Goal: Information Seeking & Learning: Learn about a topic

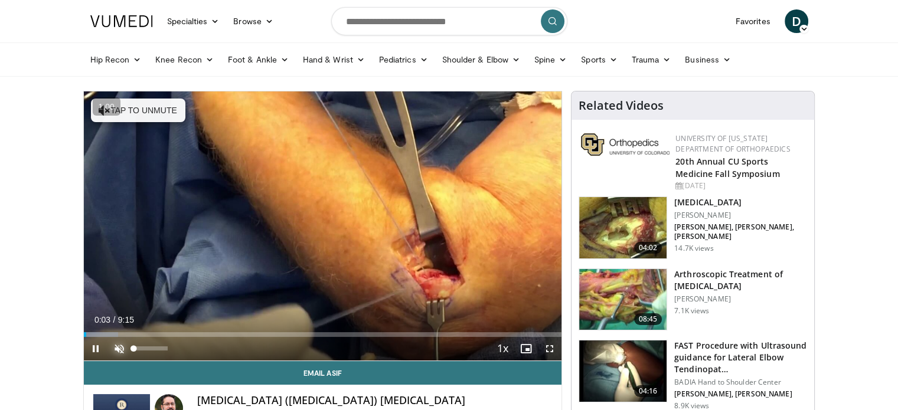
click at [122, 346] on span "Video Player" at bounding box center [119, 349] width 24 height 24
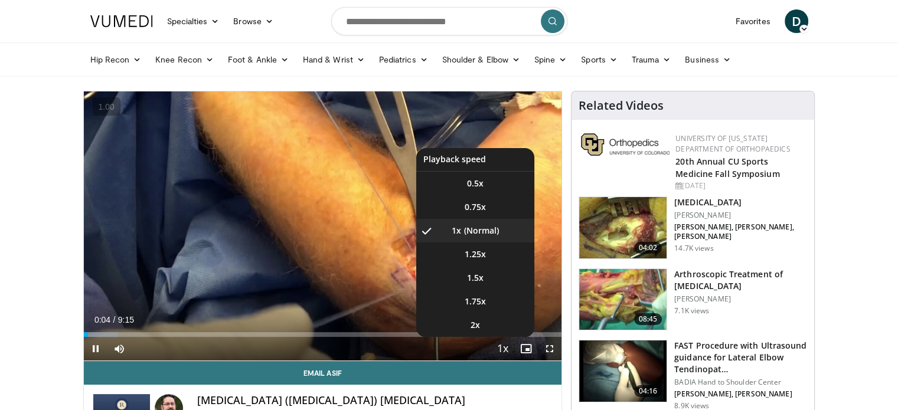
click at [504, 346] on span "Video Player" at bounding box center [502, 350] width 17 height 24
click at [484, 325] on li "2x" at bounding box center [475, 325] width 118 height 24
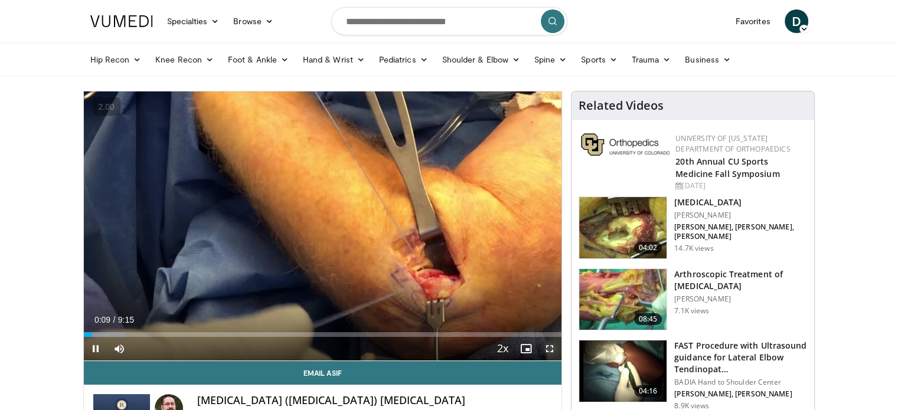
click at [545, 346] on span "Video Player" at bounding box center [550, 349] width 24 height 24
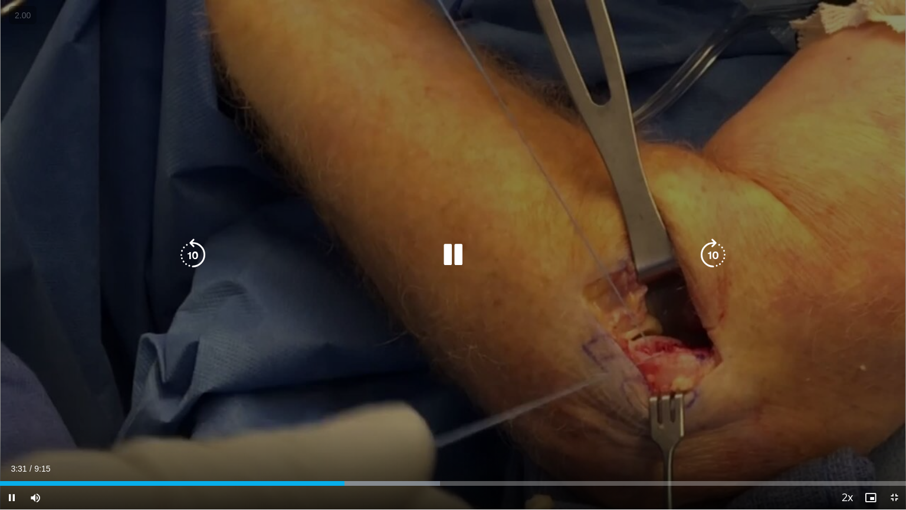
click at [897, 321] on div "10 seconds Tap to unmute" at bounding box center [453, 254] width 906 height 509
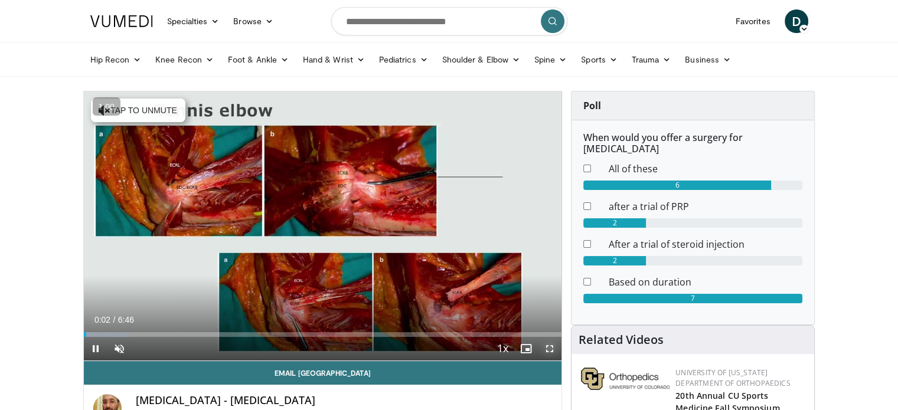
click at [552, 347] on span "Video Player" at bounding box center [550, 349] width 24 height 24
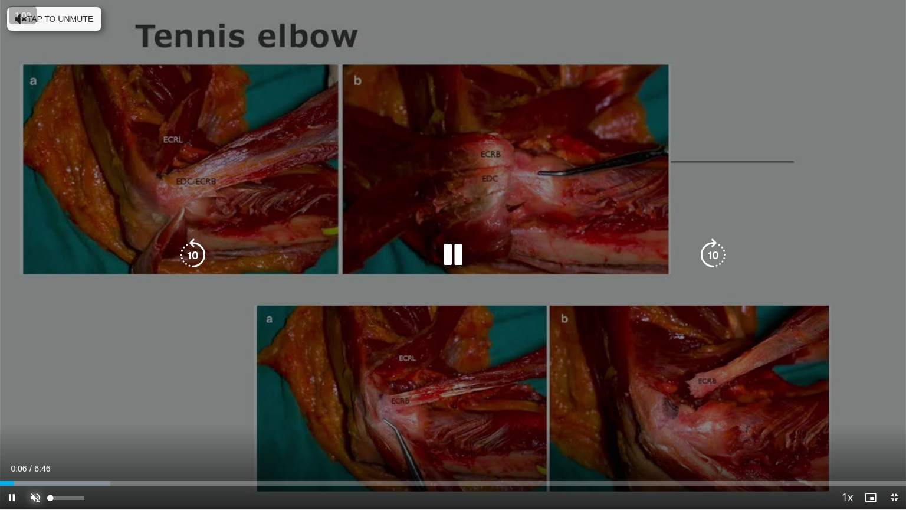
drag, startPoint x: 35, startPoint y: 498, endPoint x: 210, endPoint y: 446, distance: 182.4
click at [35, 410] on span "Video Player" at bounding box center [36, 498] width 24 height 24
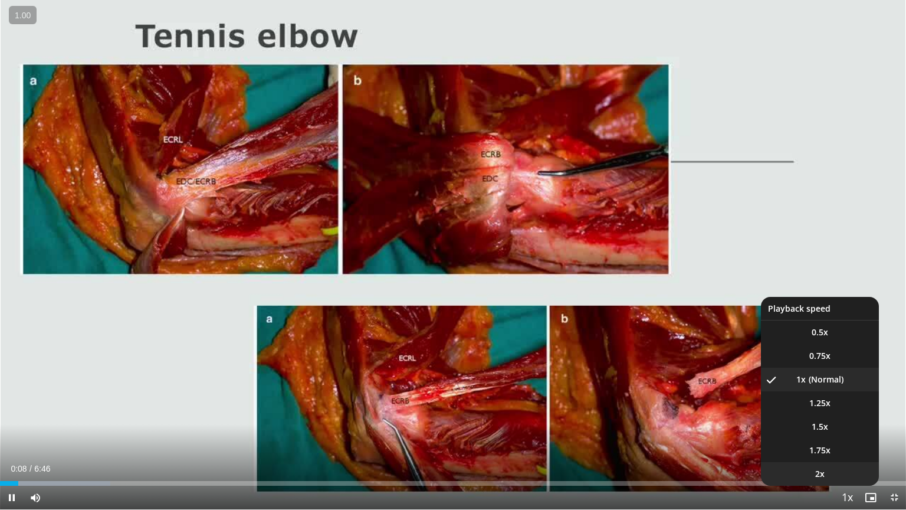
click at [823, 410] on span "2x" at bounding box center [820, 474] width 9 height 12
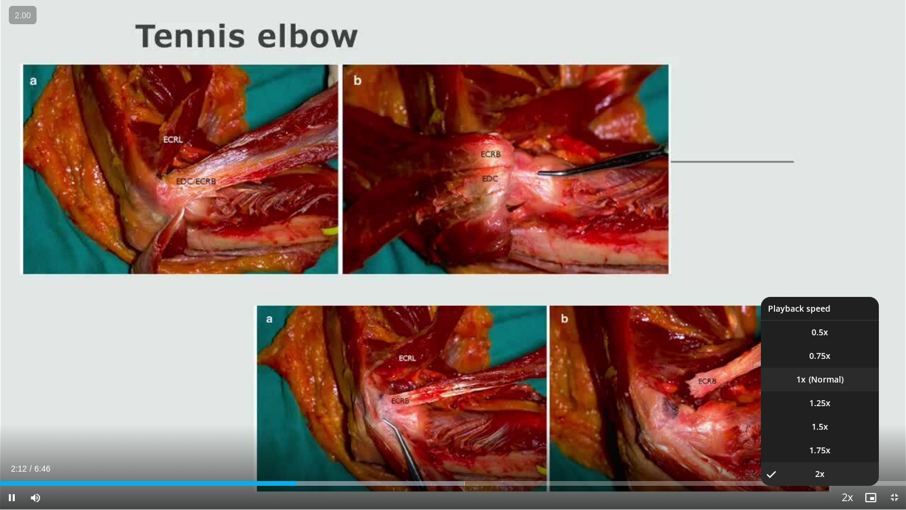
click at [826, 378] on li "1x" at bounding box center [820, 380] width 118 height 24
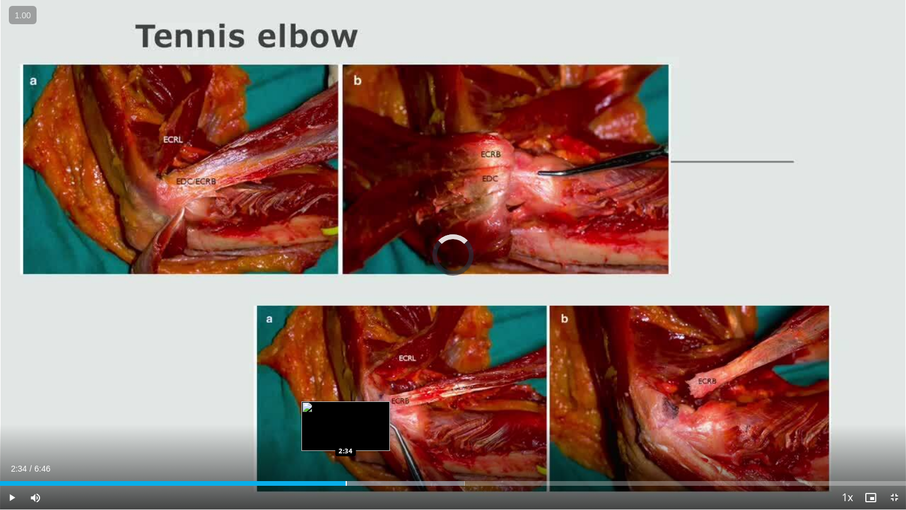
click at [346, 410] on div "Progress Bar" at bounding box center [346, 483] width 1 height 5
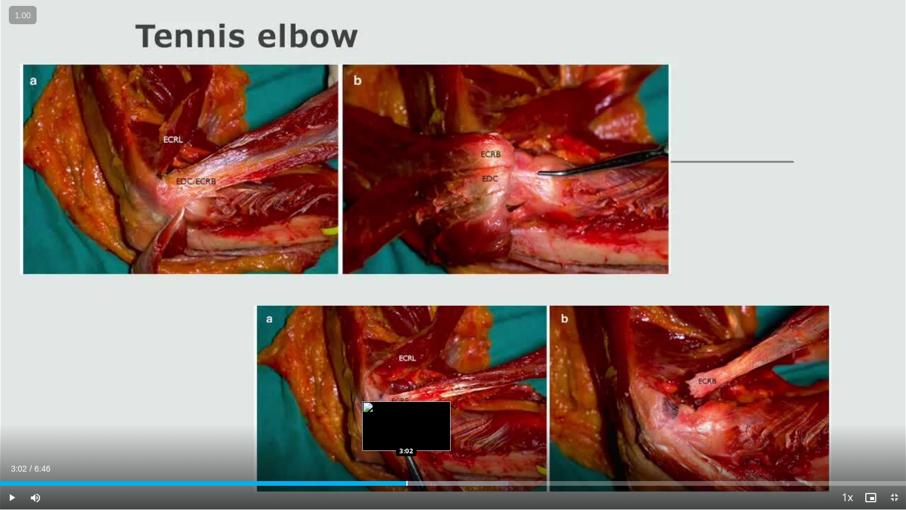
click at [406, 410] on div "Loaded : 56.15% 2:43 3:02" at bounding box center [453, 479] width 906 height 11
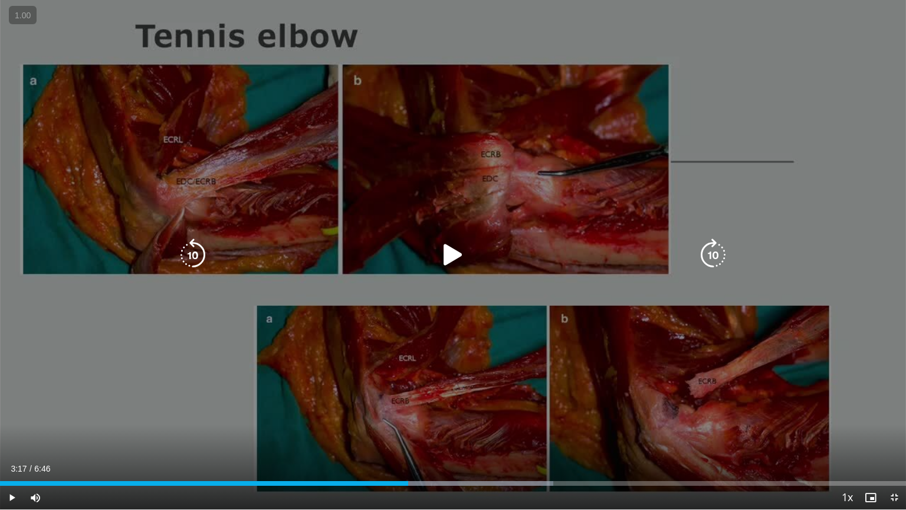
click at [440, 410] on div "Loaded : 61.04% 3:17 3:02" at bounding box center [453, 479] width 906 height 11
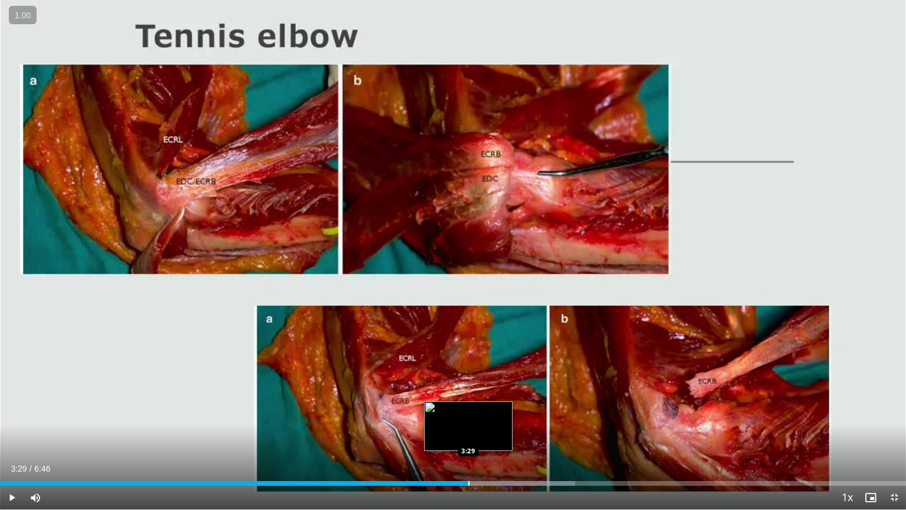
click at [469, 410] on div "Progress Bar" at bounding box center [469, 483] width 1 height 5
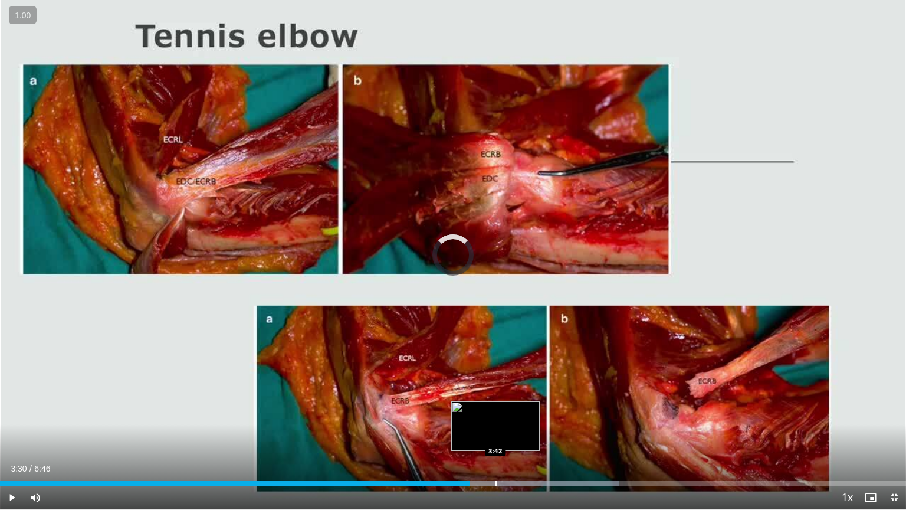
click at [496, 410] on div "Progress Bar" at bounding box center [496, 483] width 1 height 5
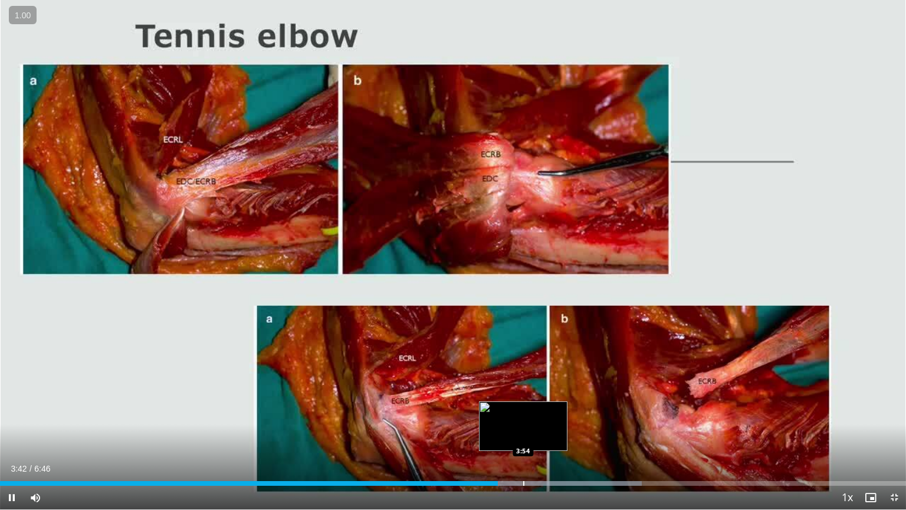
click at [524, 410] on div "Progress Bar" at bounding box center [523, 483] width 1 height 5
click at [535, 410] on div "Progress Bar" at bounding box center [535, 483] width 1 height 5
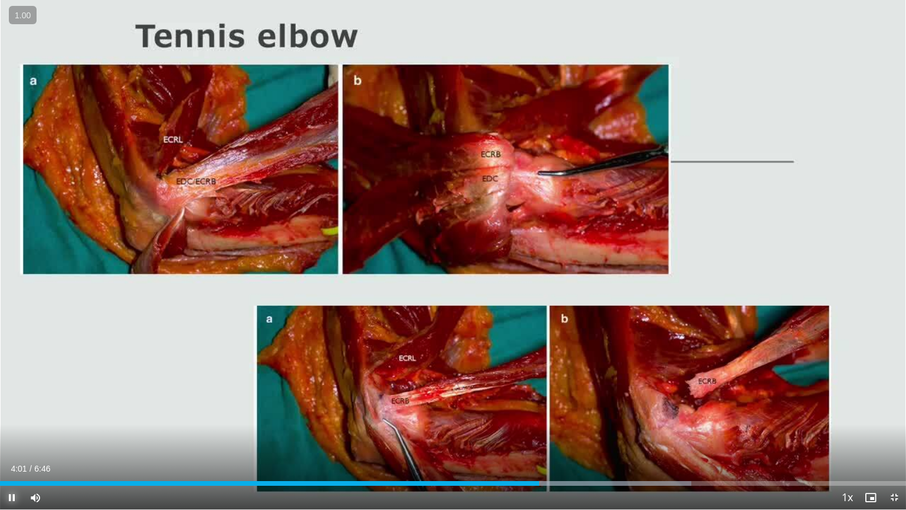
click at [8, 410] on span "Video Player" at bounding box center [12, 498] width 24 height 24
click at [6, 410] on span "Video Player" at bounding box center [12, 498] width 24 height 24
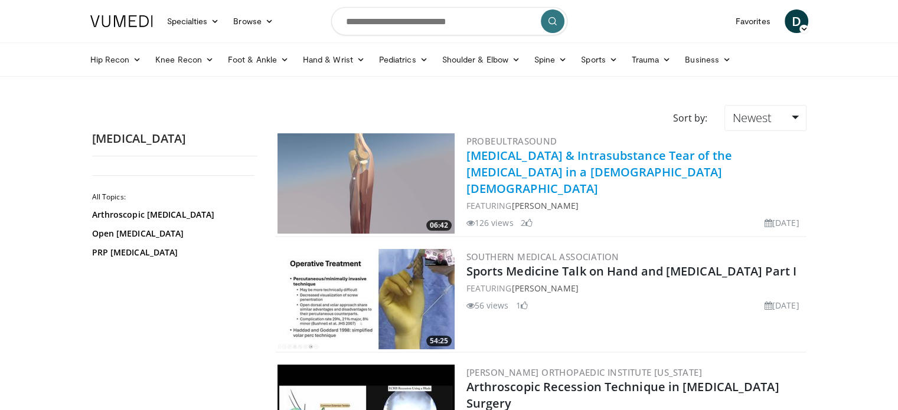
click at [583, 163] on link "Lateral Epicondylitis & Intrasubstance Tear of the Common Extensor Tendon in a …" at bounding box center [599, 172] width 266 height 49
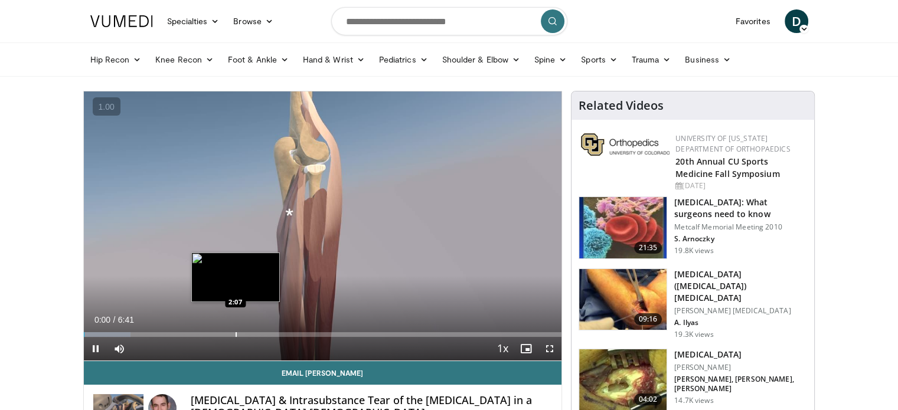
click at [235, 332] on div "Progress Bar" at bounding box center [235, 334] width 1 height 5
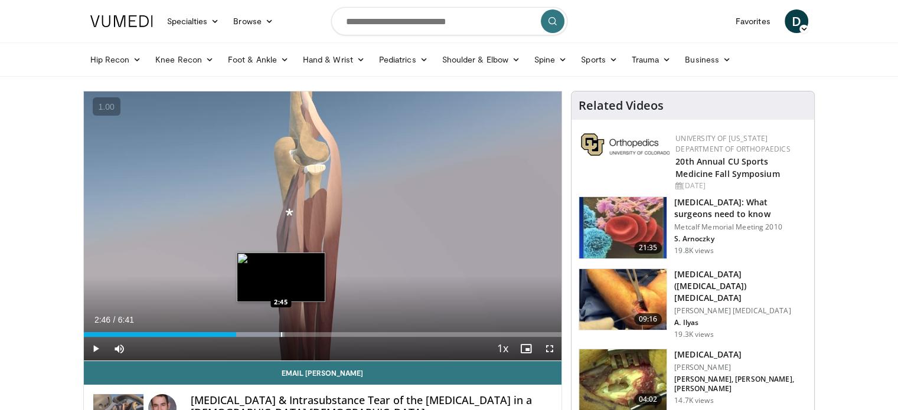
click at [281, 333] on div "Progress Bar" at bounding box center [281, 334] width 1 height 5
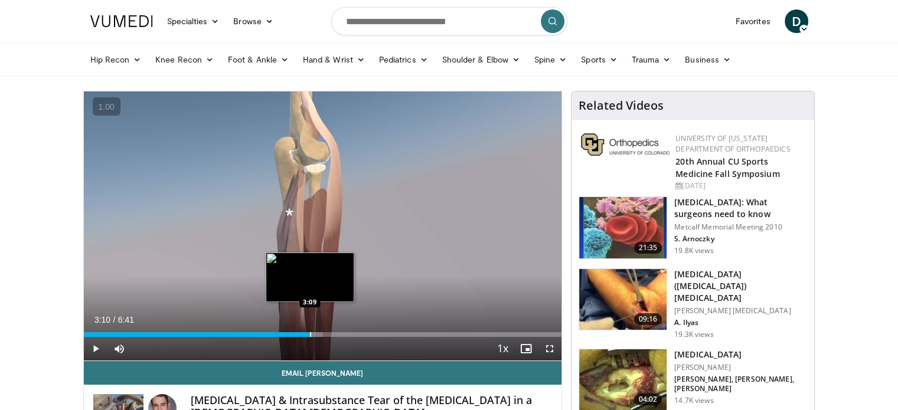
click at [310, 335] on div "Progress Bar" at bounding box center [310, 334] width 1 height 5
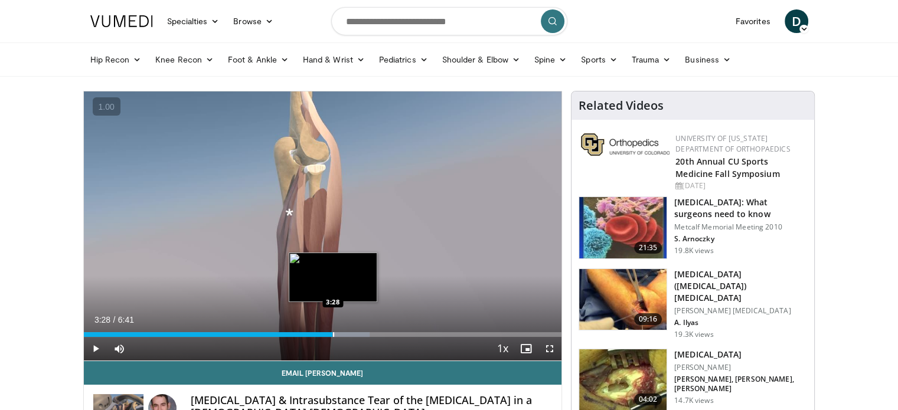
click at [333, 335] on div "Progress Bar" at bounding box center [333, 334] width 1 height 5
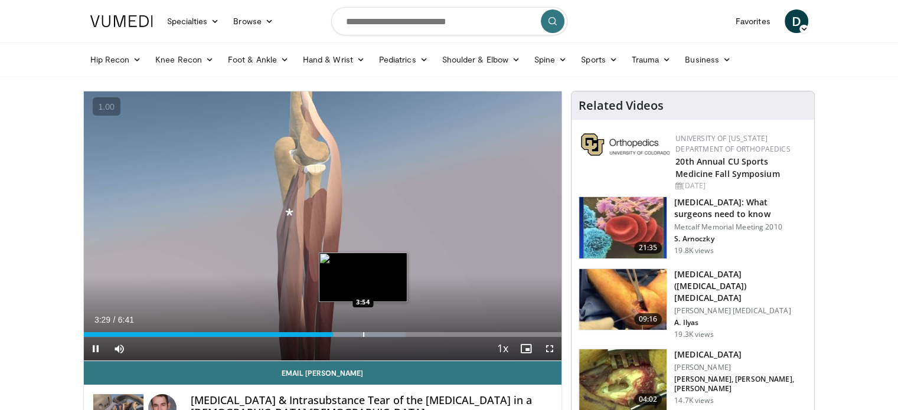
click at [363, 332] on div "Progress Bar" at bounding box center [363, 334] width 1 height 5
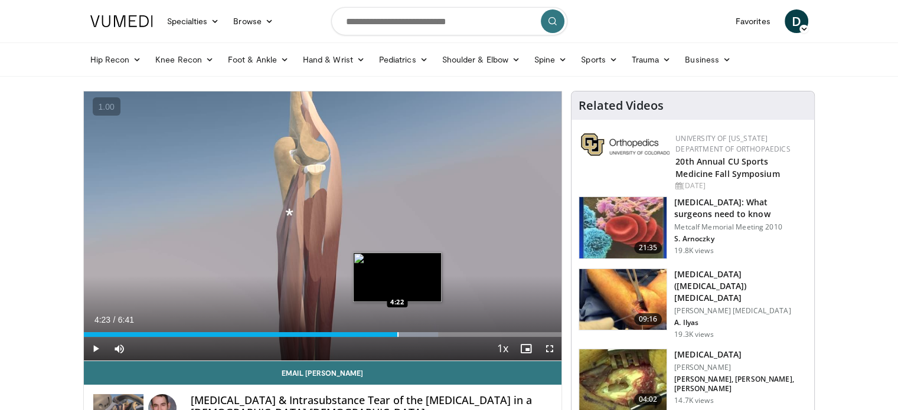
click at [397, 330] on div "Loaded : 74.17% 3:54 4:22" at bounding box center [323, 331] width 478 height 11
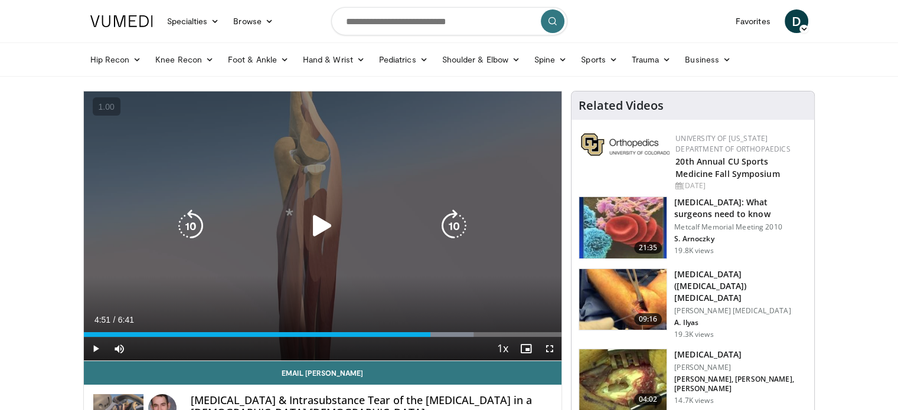
click at [430, 330] on div "Loaded : 81.58% 4:51 4:22" at bounding box center [323, 331] width 478 height 11
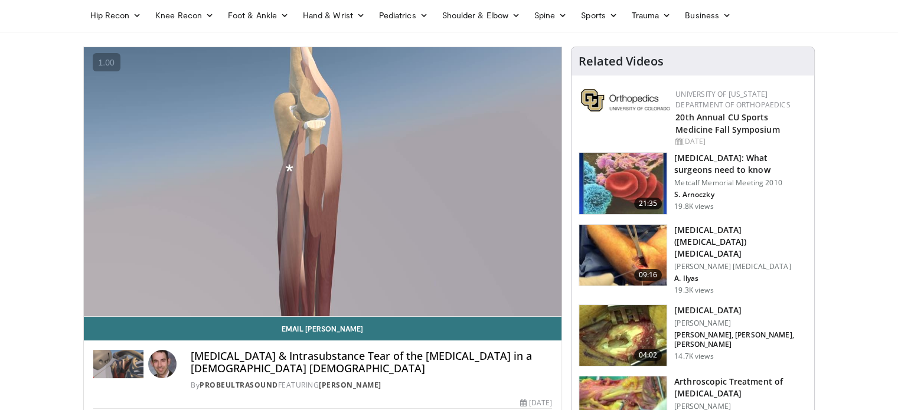
scroll to position [45, 0]
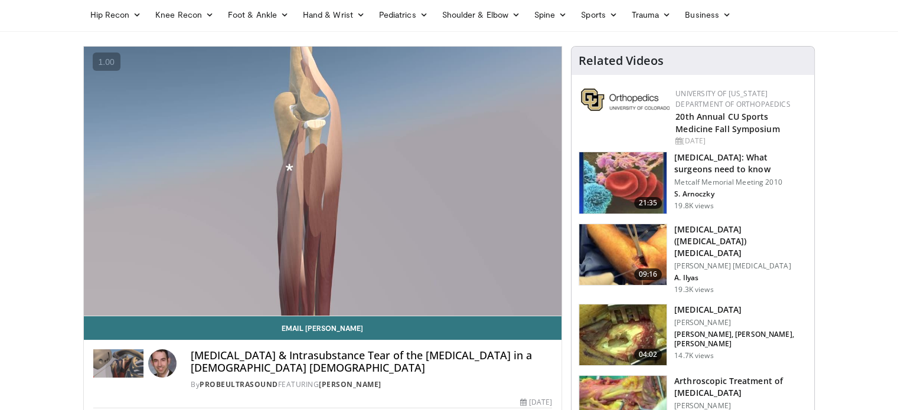
click at [616, 317] on img at bounding box center [622, 335] width 87 height 61
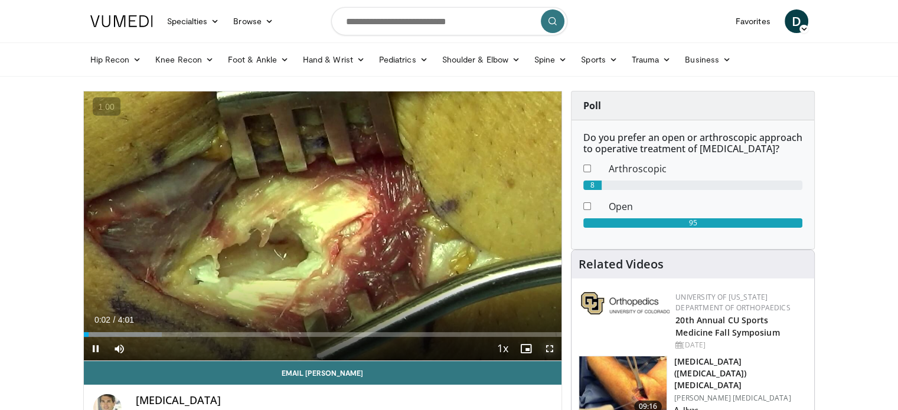
click at [544, 349] on span "Video Player" at bounding box center [550, 349] width 24 height 24
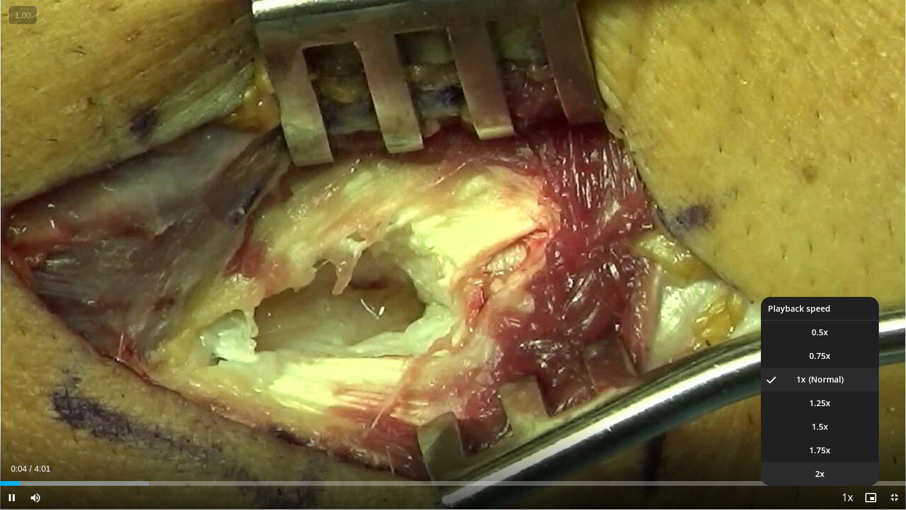
click at [830, 410] on li "2x" at bounding box center [820, 474] width 118 height 24
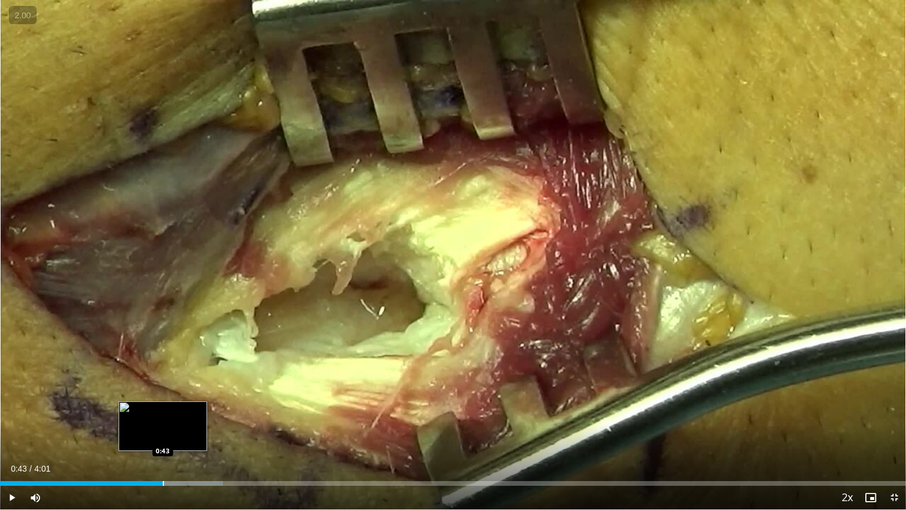
click at [163, 410] on div "Loaded : 24.64% 0:43 0:43" at bounding box center [453, 479] width 906 height 11
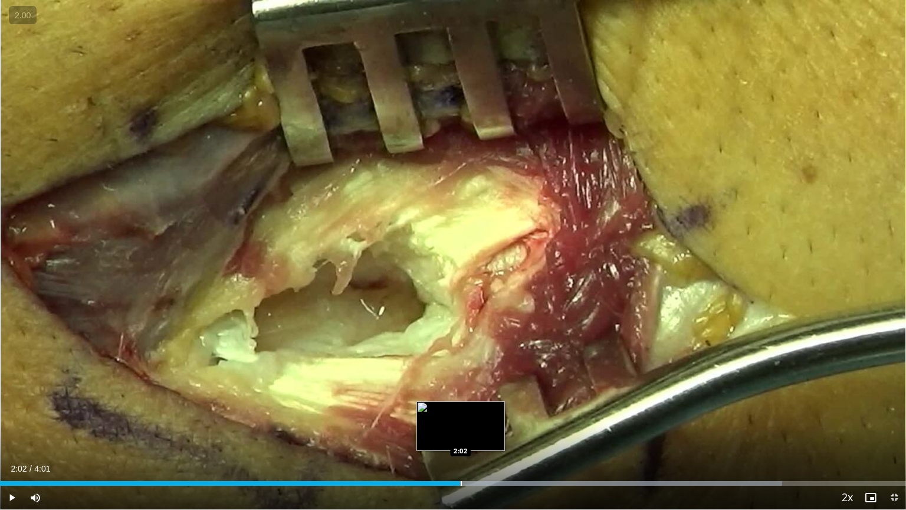
click at [460, 410] on div "Loaded : 86.33% 2:24 2:02" at bounding box center [453, 483] width 906 height 5
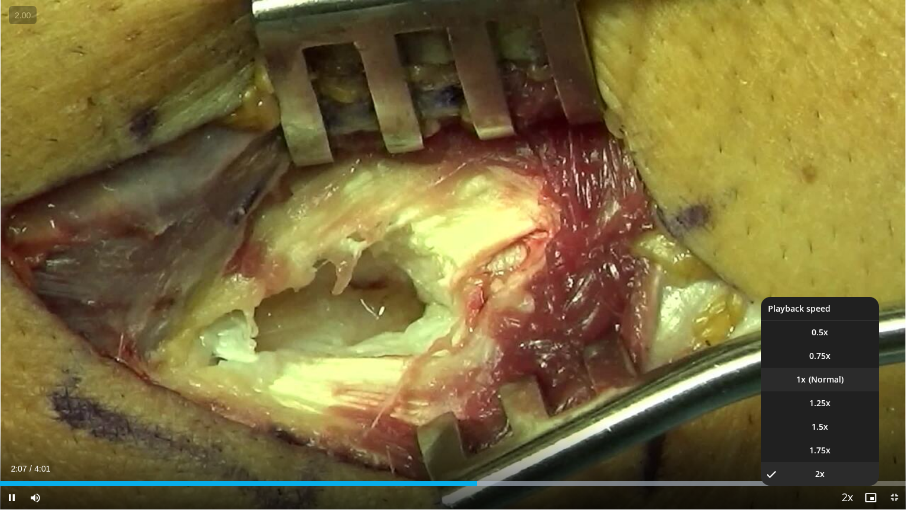
click at [836, 378] on li "1x" at bounding box center [820, 380] width 118 height 24
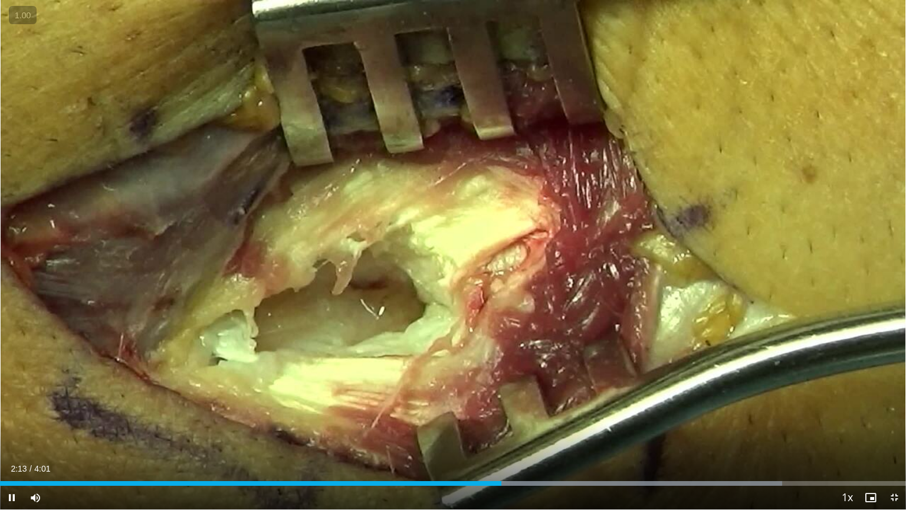
click at [836, 410] on button "Playback Rate" at bounding box center [848, 498] width 24 height 24
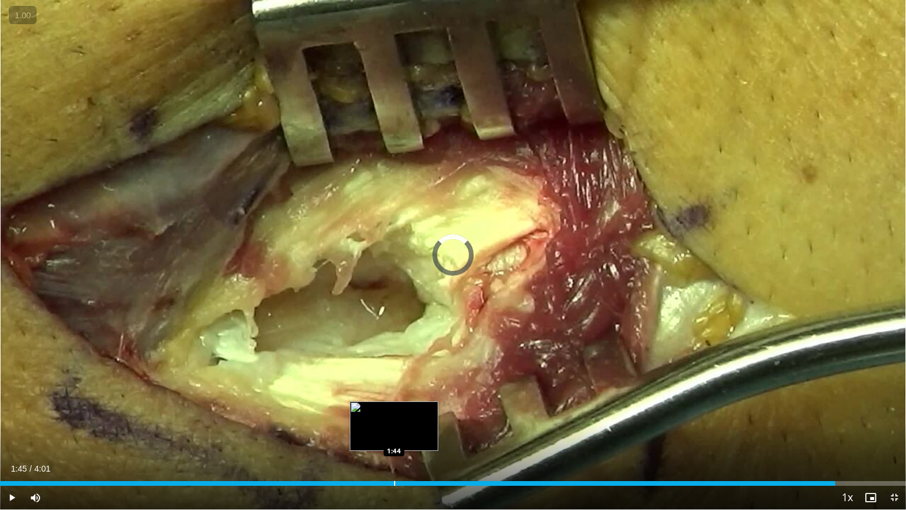
click at [394, 410] on div "Progress Bar" at bounding box center [394, 483] width 1 height 5
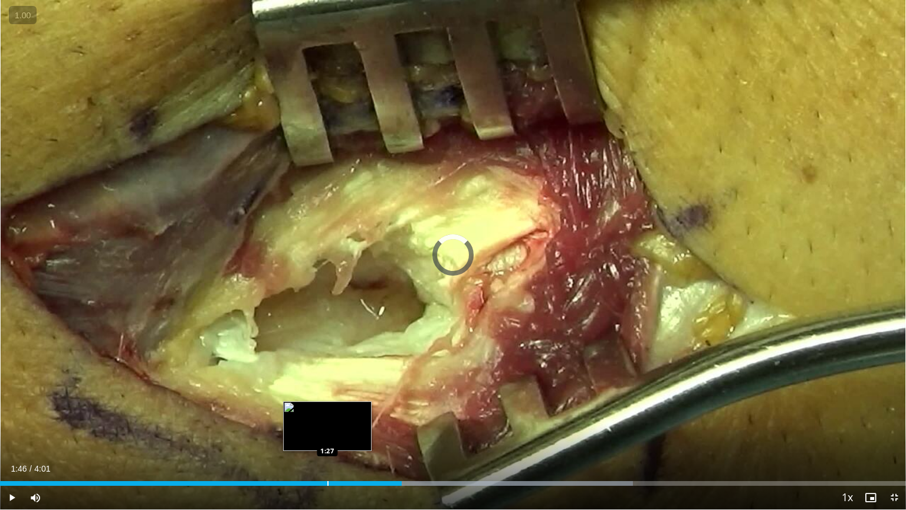
click at [328, 410] on div "Progress Bar" at bounding box center [328, 483] width 1 height 5
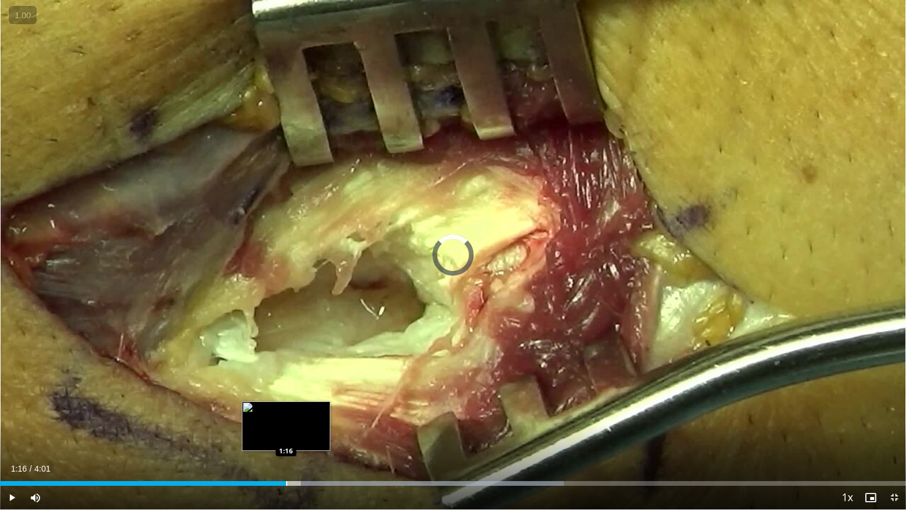
click at [286, 410] on div "Progress Bar" at bounding box center [286, 483] width 1 height 5
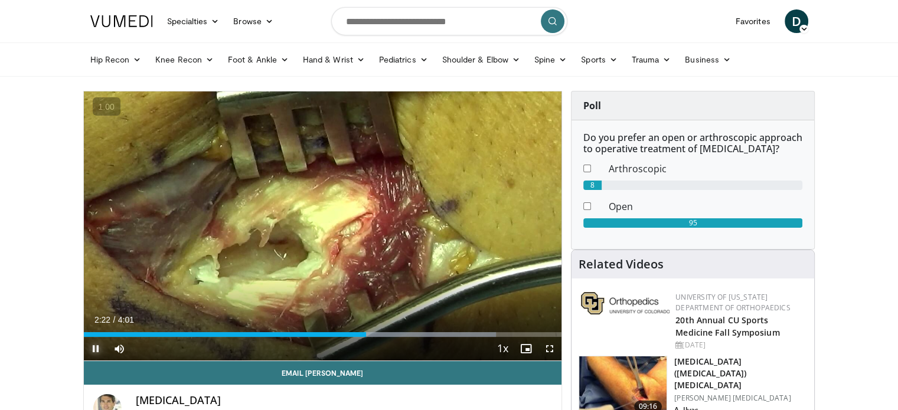
click at [92, 345] on span "Video Player" at bounding box center [96, 349] width 24 height 24
